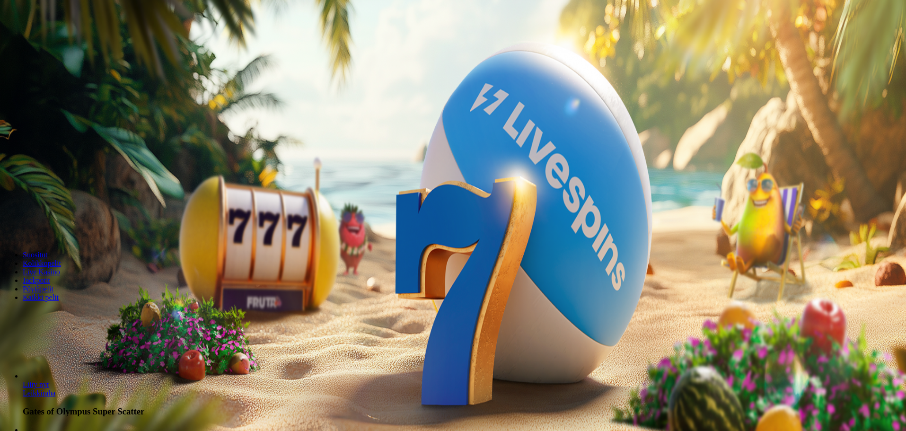
click at [54, 38] on span "Kirjaudu" at bounding box center [65, 34] width 23 height 7
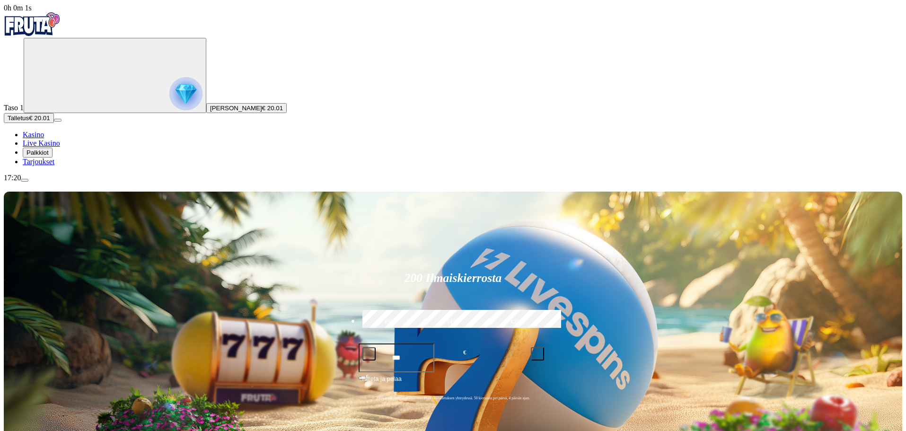
click at [169, 110] on img "Primary" at bounding box center [185, 93] width 33 height 33
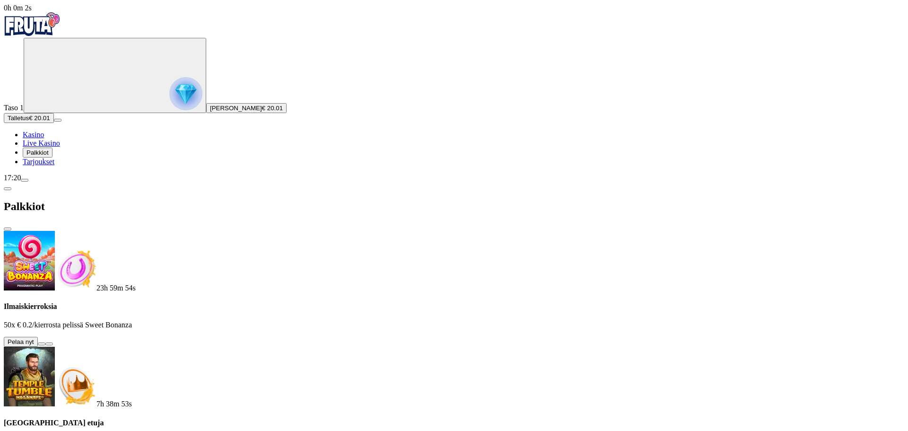
click at [45, 342] on button at bounding box center [42, 343] width 8 height 3
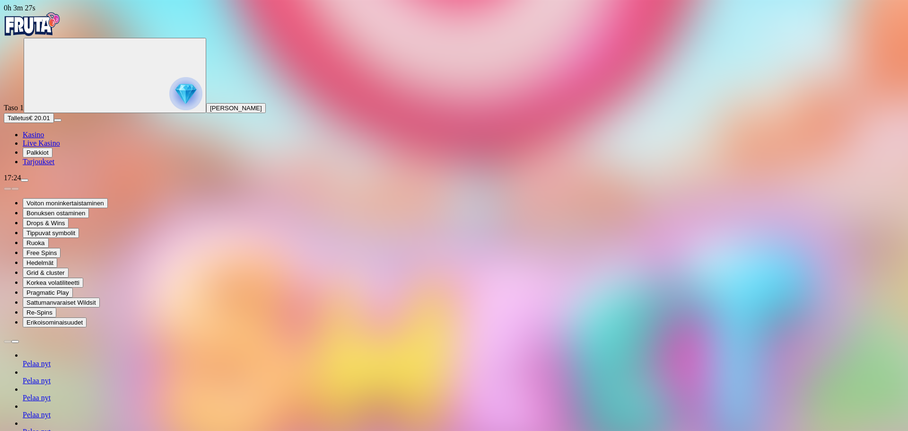
click at [60, 147] on span "Live Kasino" at bounding box center [41, 143] width 37 height 8
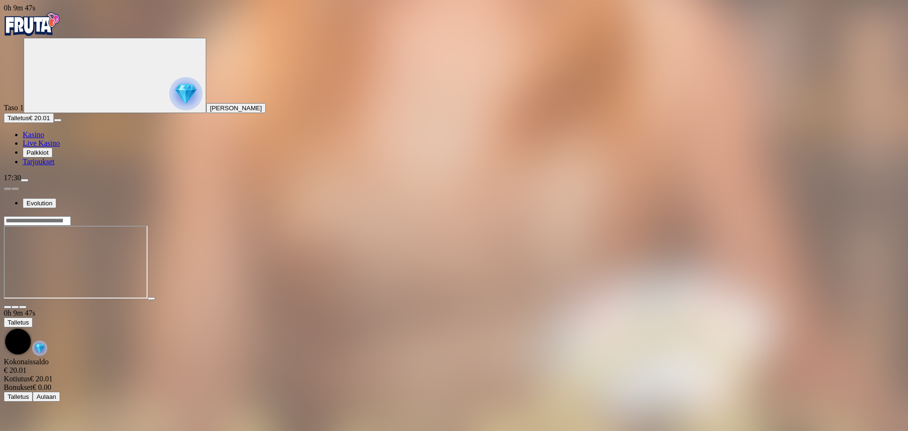
click at [846, 216] on div at bounding box center [454, 262] width 901 height 93
click at [8, 307] on span "close icon" at bounding box center [8, 307] width 0 height 0
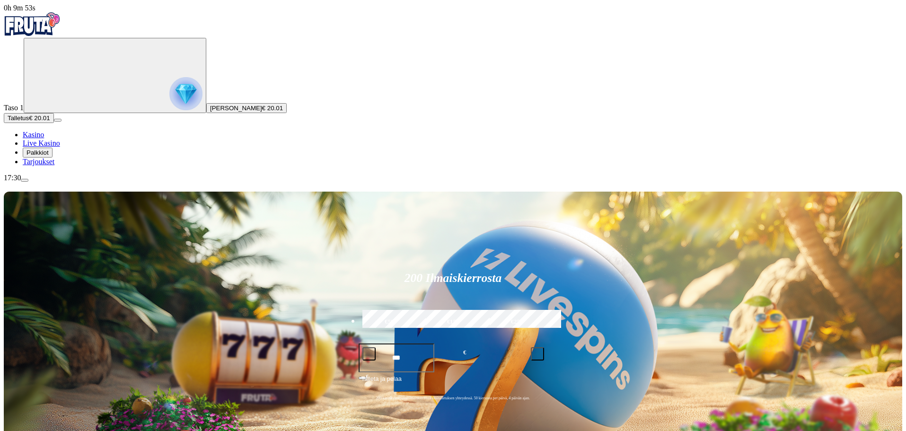
click at [169, 97] on img "Primary" at bounding box center [185, 93] width 33 height 33
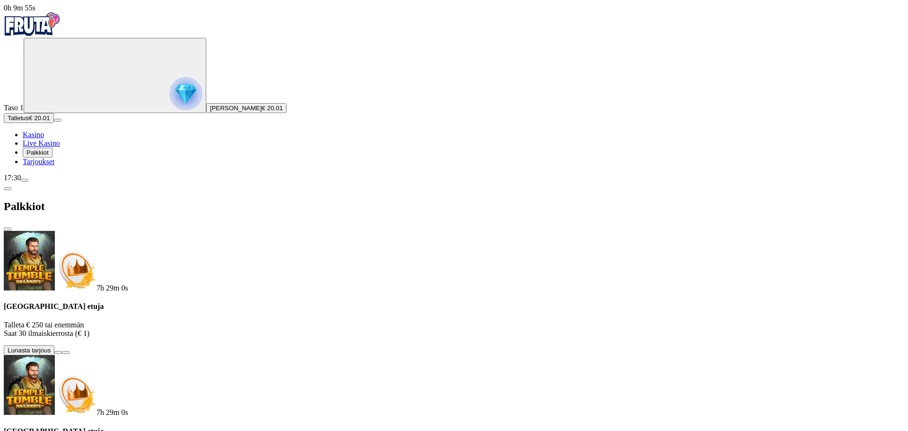
click at [8, 229] on span "close icon" at bounding box center [8, 229] width 0 height 0
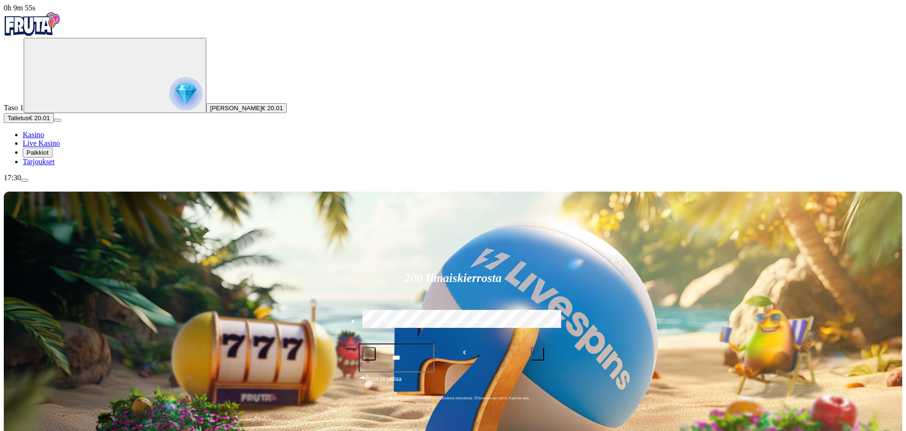
click at [25, 180] on span "menu icon" at bounding box center [25, 180] width 0 height 0
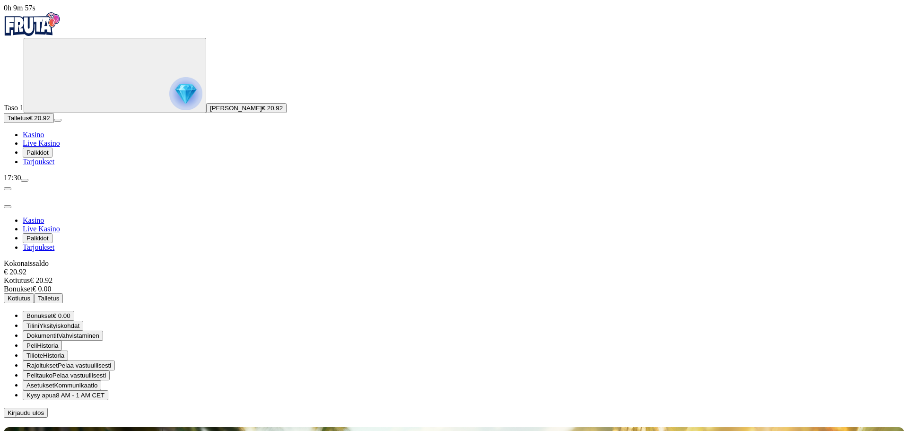
click at [30, 295] on span "Kotiutus" at bounding box center [19, 298] width 23 height 7
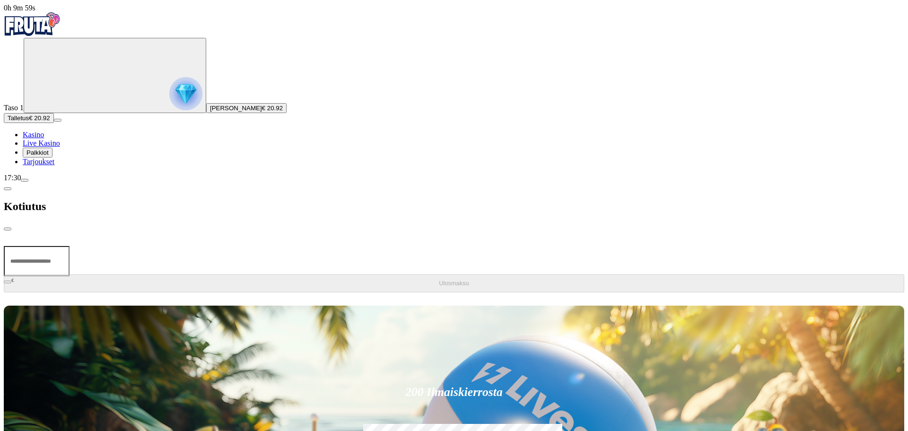
click at [8, 189] on span "chevron-left icon" at bounding box center [8, 189] width 0 height 0
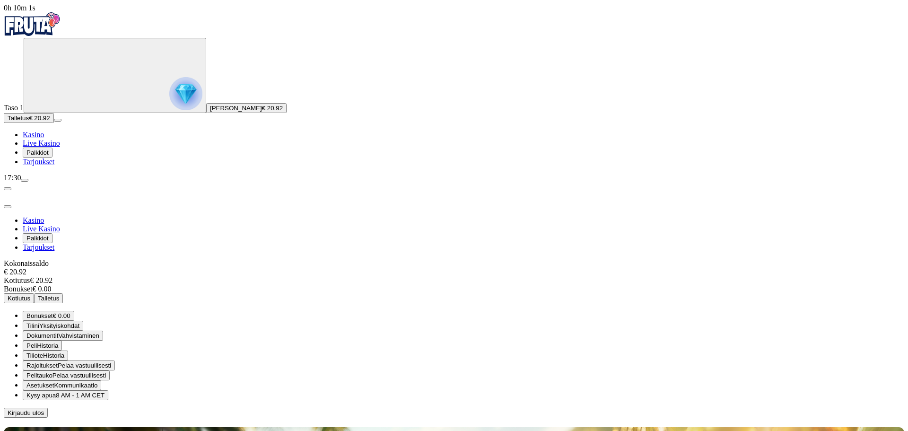
click at [30, 295] on span "Kotiutus" at bounding box center [19, 298] width 23 height 7
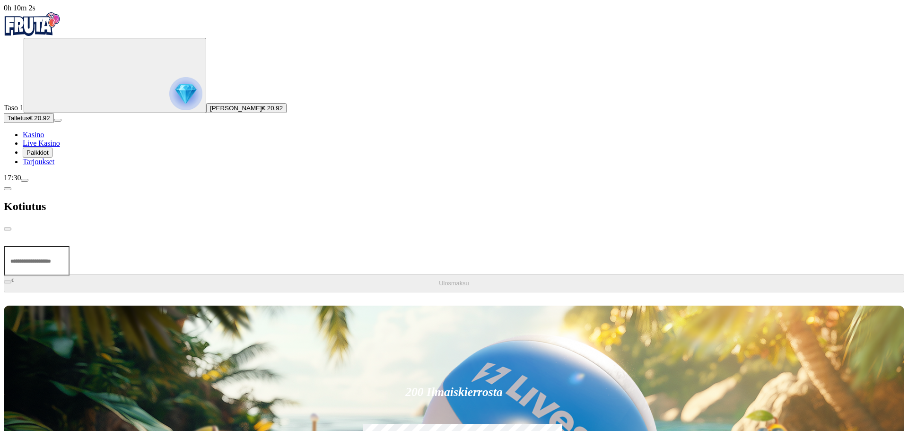
drag, startPoint x: 181, startPoint y: 60, endPoint x: 179, endPoint y: 66, distance: 6.3
click at [70, 246] on input "number" at bounding box center [37, 261] width 66 height 30
type input "*****"
click at [187, 274] on button "Ulosmaksu" at bounding box center [454, 283] width 901 height 18
click at [8, 229] on span "close icon" at bounding box center [8, 229] width 0 height 0
